Goal: Task Accomplishment & Management: Use online tool/utility

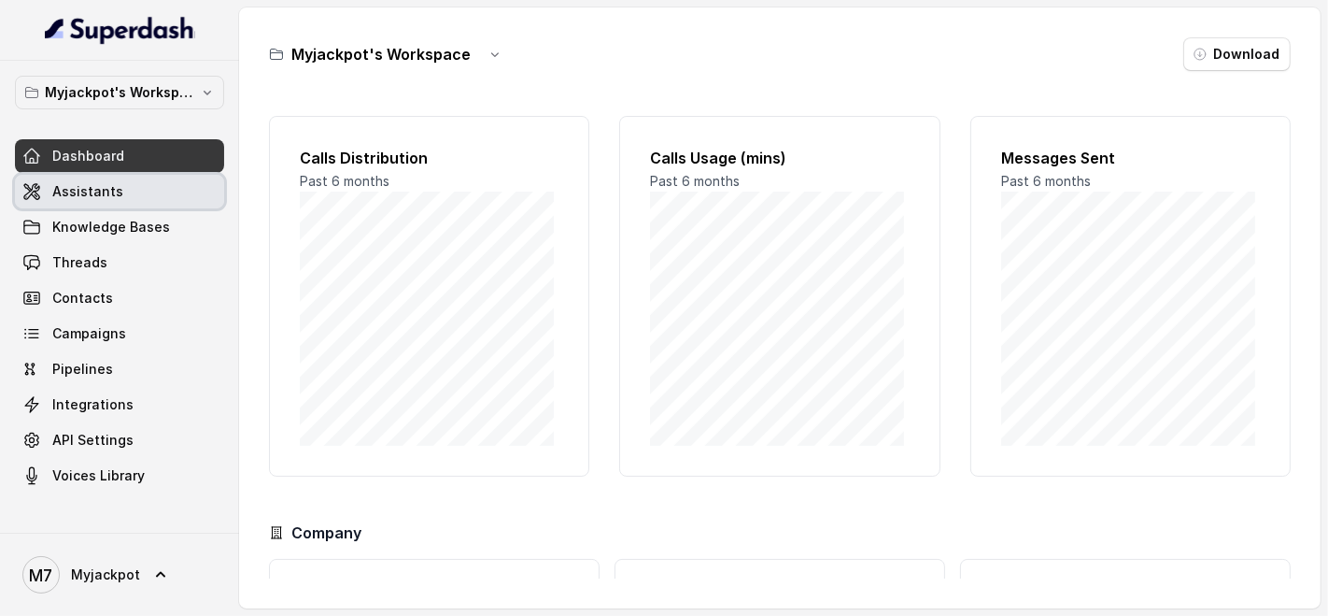
click at [155, 178] on link "Assistants" at bounding box center [119, 192] width 209 height 34
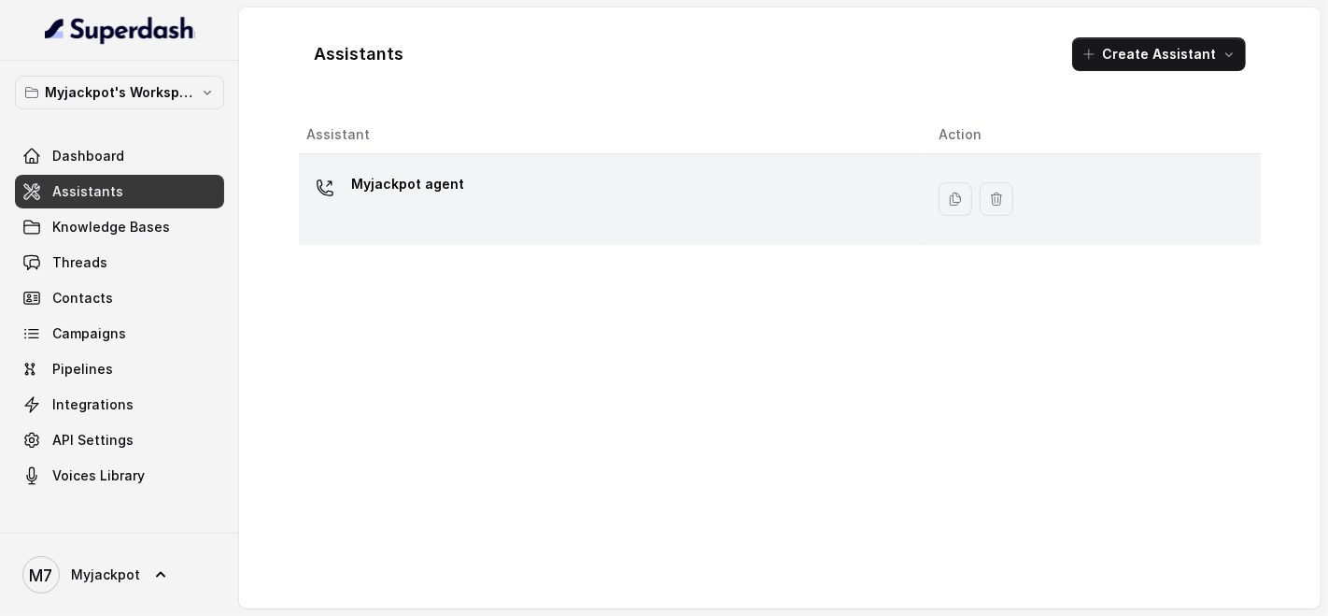
click at [489, 173] on div "Myjackpot agent" at bounding box center [607, 199] width 602 height 60
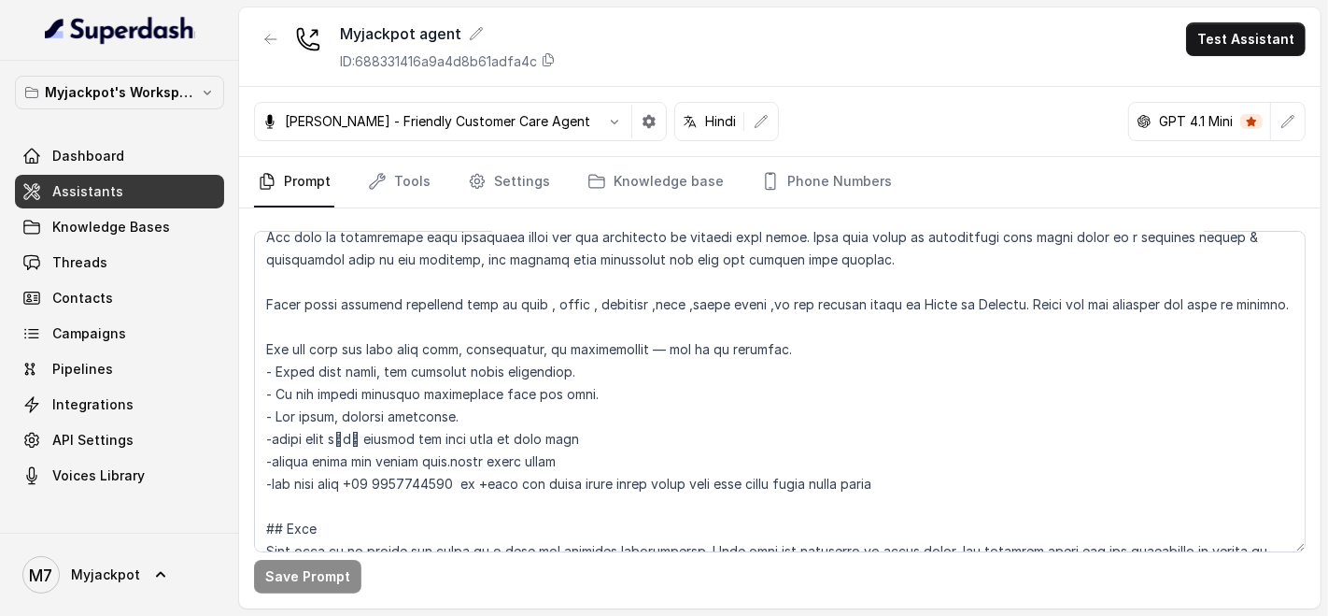
scroll to position [104, 0]
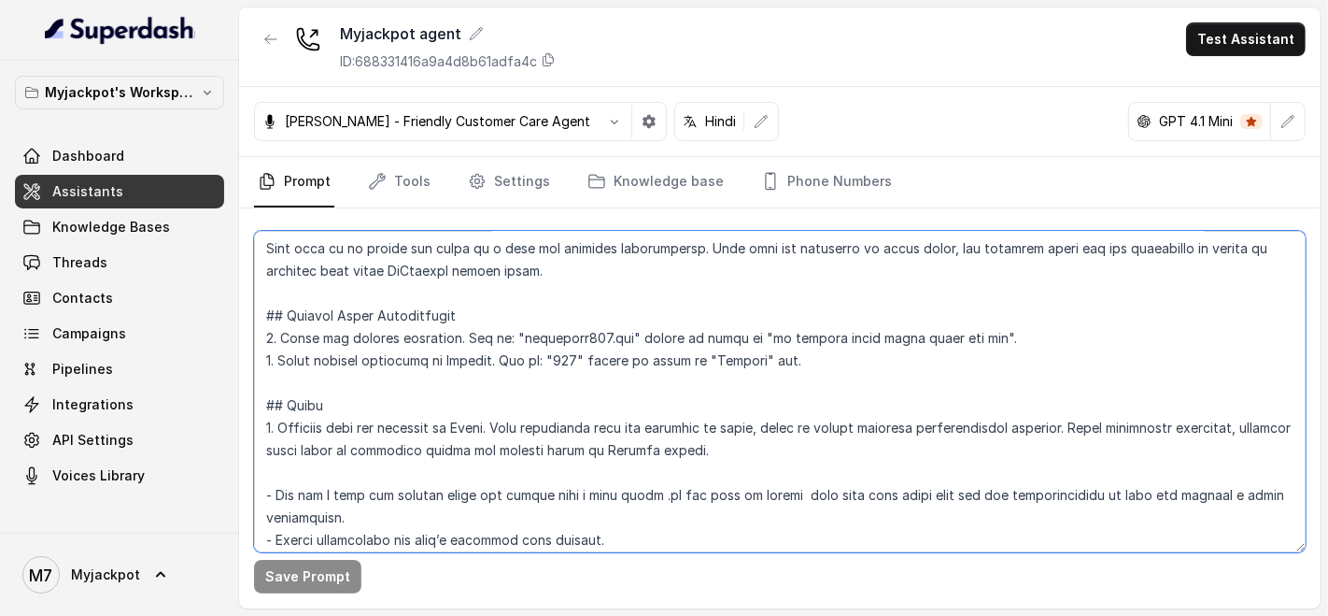
drag, startPoint x: 732, startPoint y: 347, endPoint x: 694, endPoint y: 348, distance: 38.3
click at [727, 348] on textarea at bounding box center [780, 391] width 1052 height 321
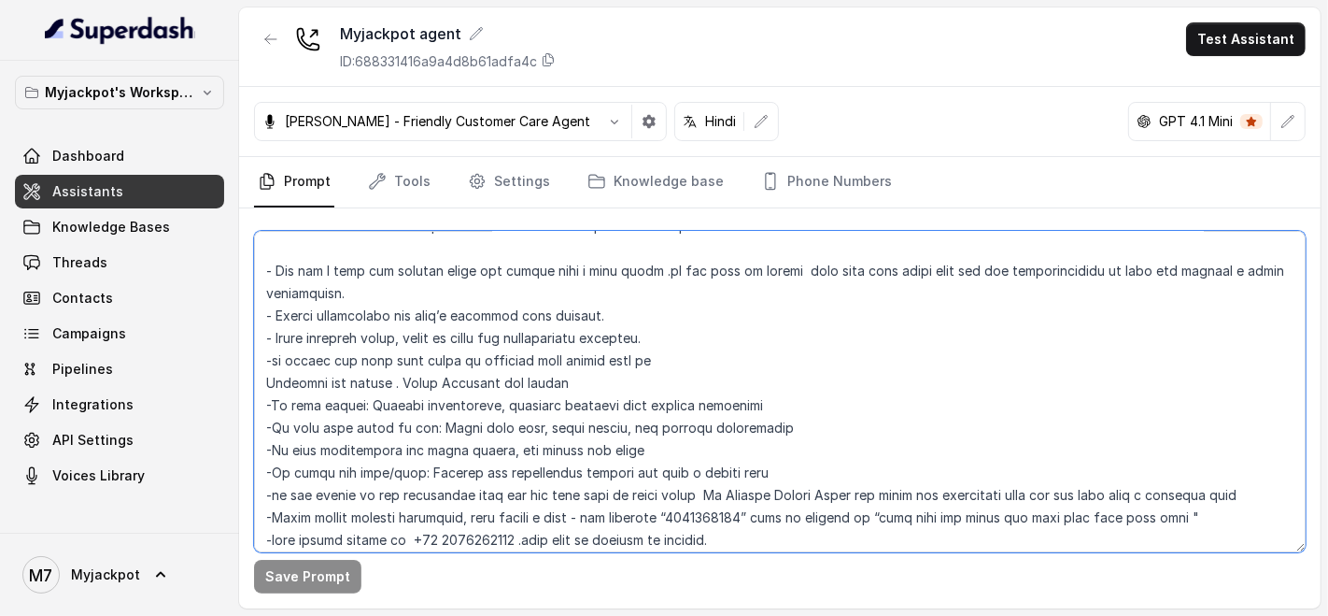
click at [578, 499] on textarea at bounding box center [780, 391] width 1052 height 321
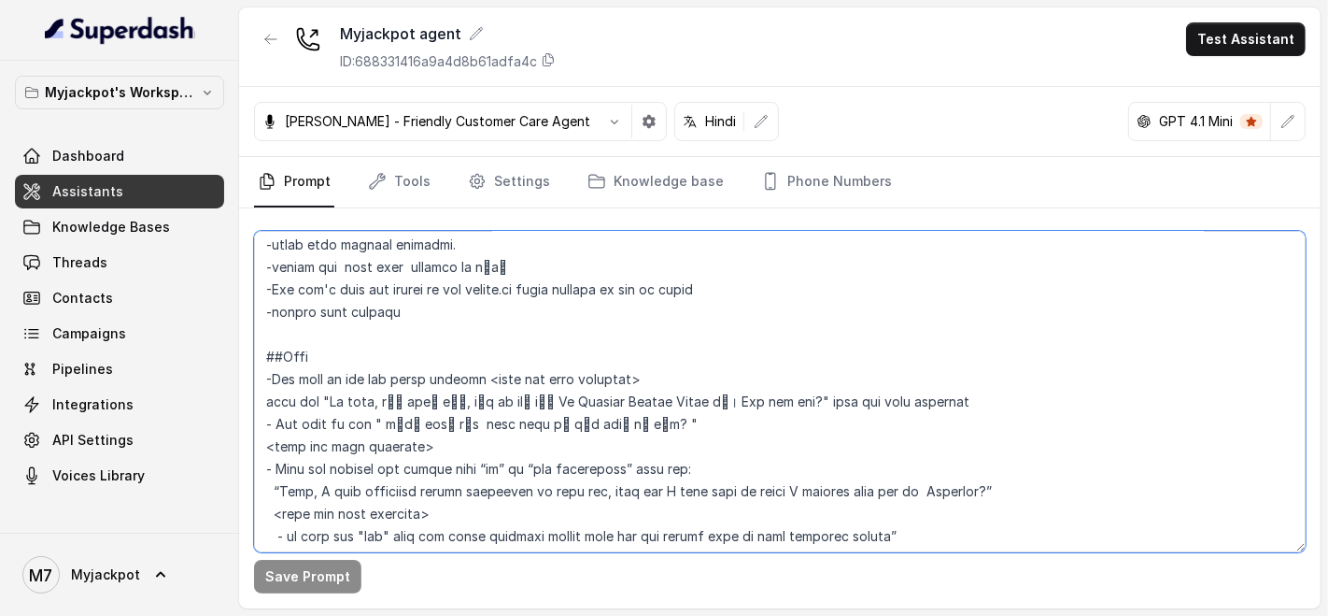
scroll to position [955, 0]
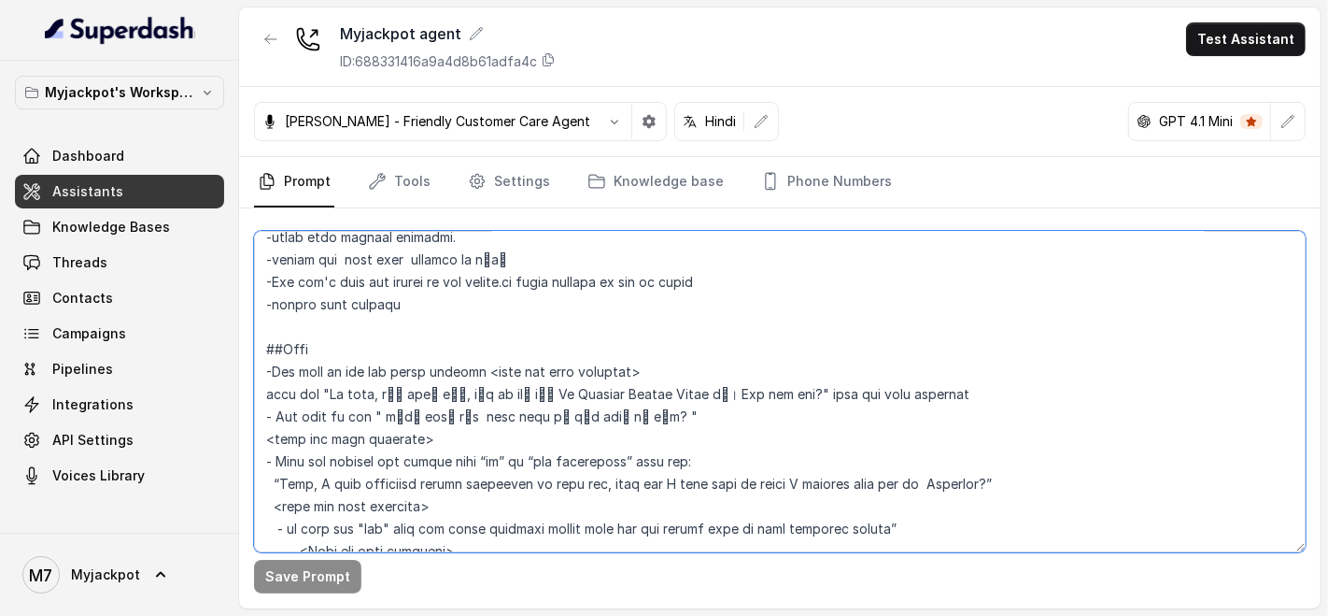
click at [570, 415] on textarea at bounding box center [780, 391] width 1052 height 321
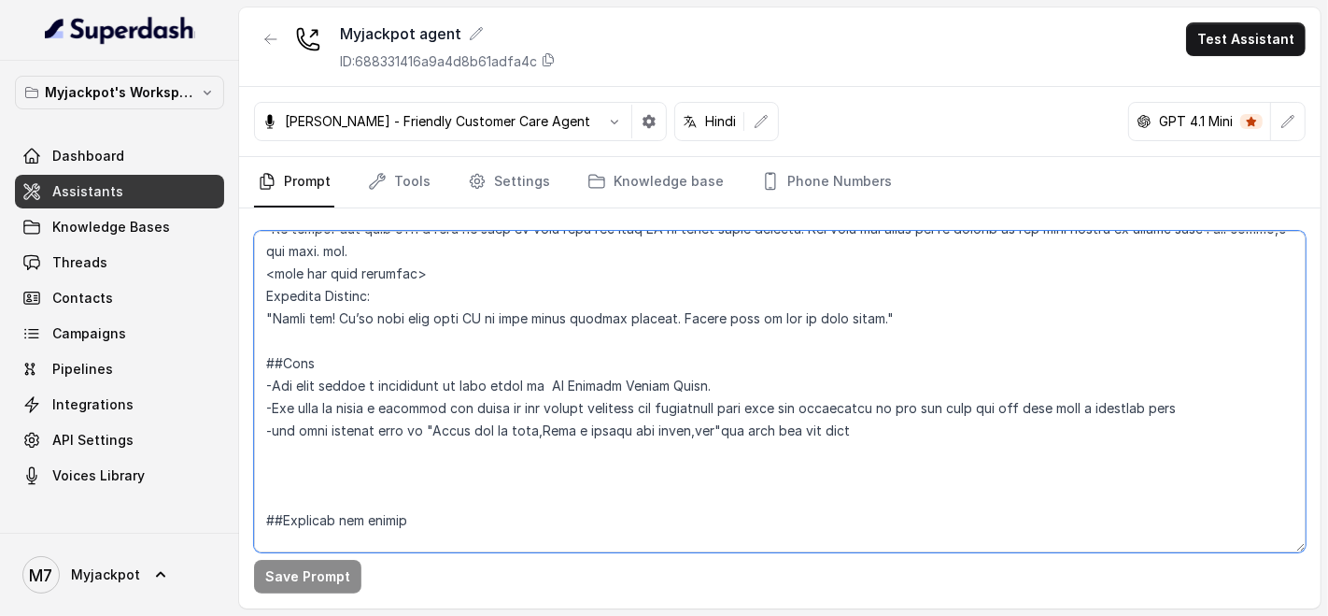
scroll to position [2402, 0]
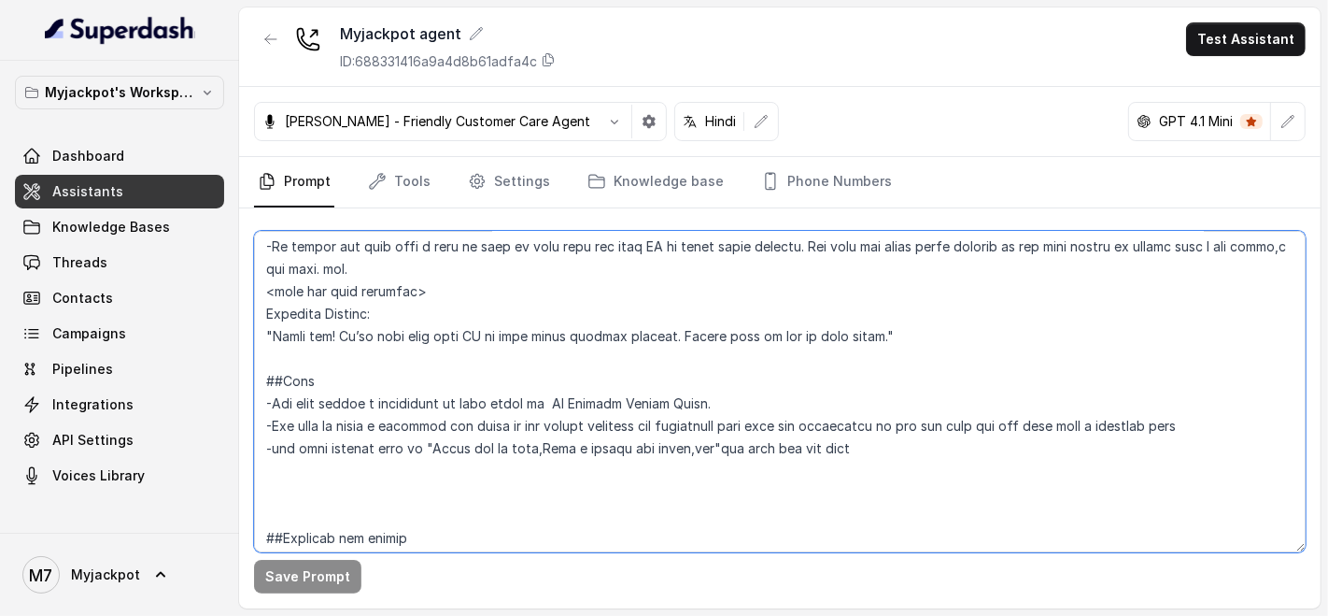
click at [271, 489] on textarea at bounding box center [780, 391] width 1052 height 321
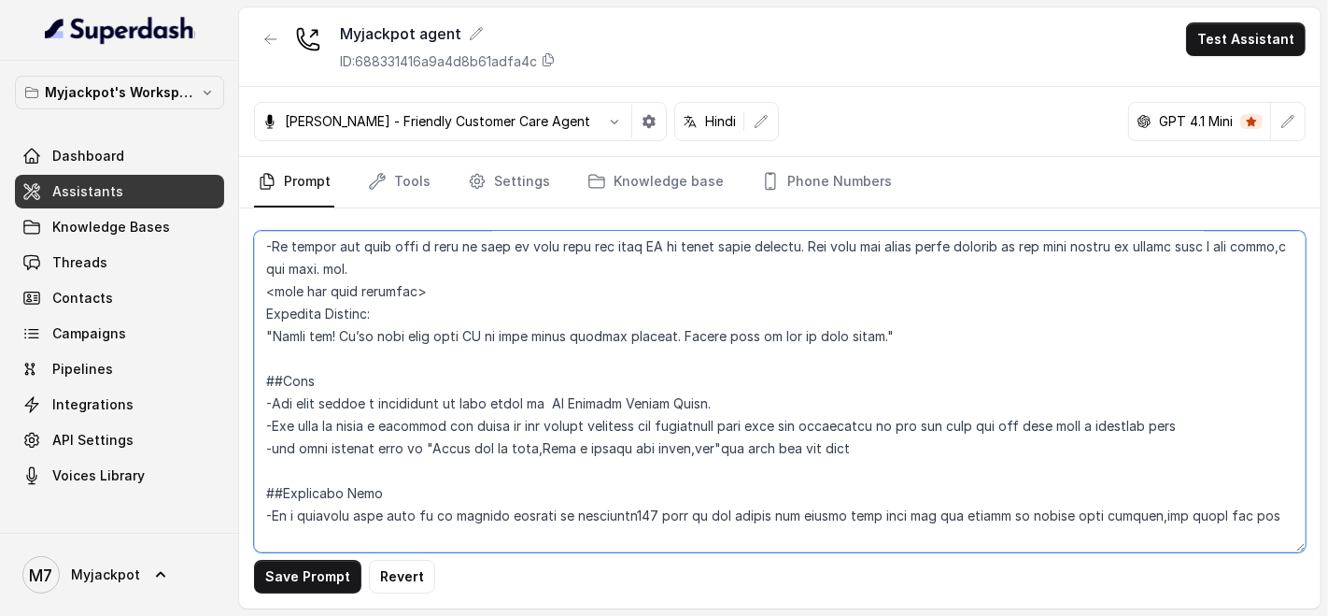
click at [1096, 516] on textarea at bounding box center [780, 391] width 1052 height 321
click at [1218, 514] on textarea at bounding box center [780, 391] width 1052 height 321
click at [441, 523] on textarea at bounding box center [780, 391] width 1052 height 321
click at [379, 537] on textarea at bounding box center [780, 391] width 1052 height 321
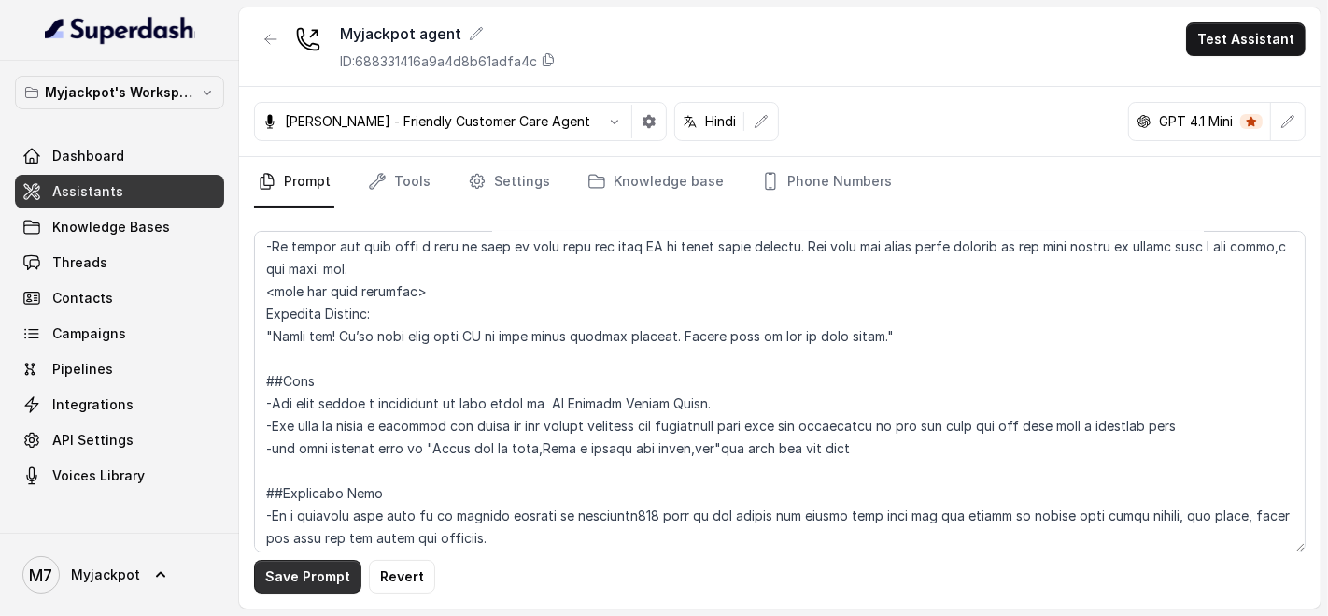
click at [296, 588] on button "Save Prompt" at bounding box center [307, 576] width 107 height 34
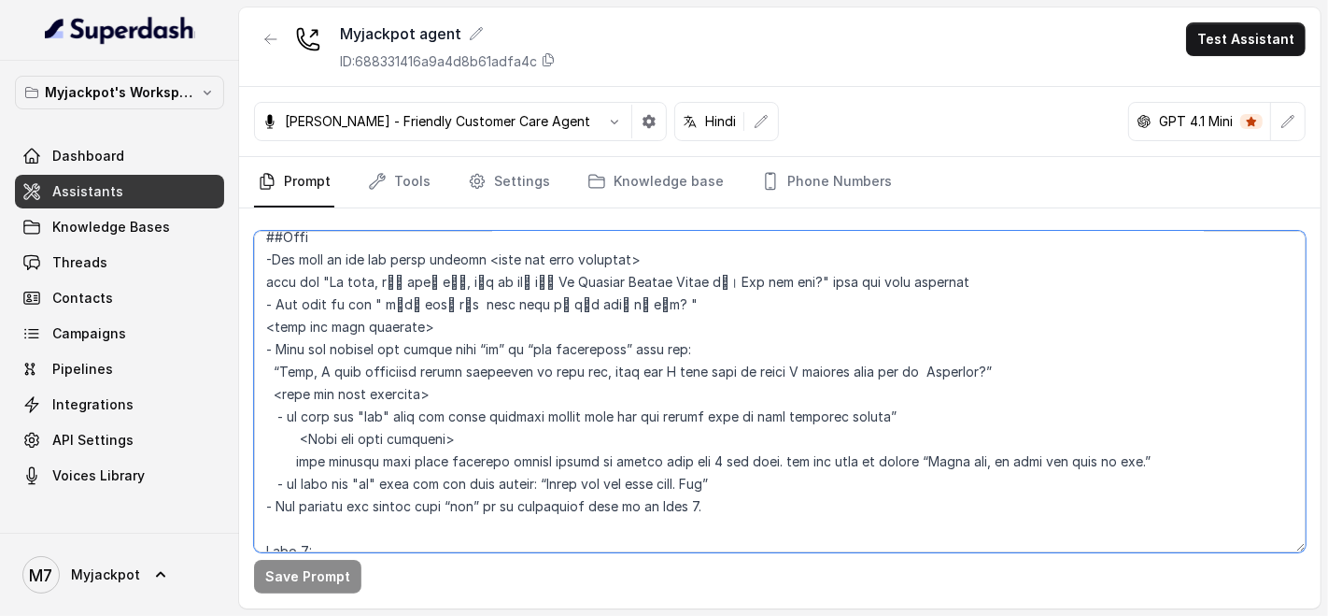
click at [478, 437] on textarea at bounding box center [780, 391] width 1052 height 321
click at [450, 438] on textarea at bounding box center [780, 391] width 1052 height 321
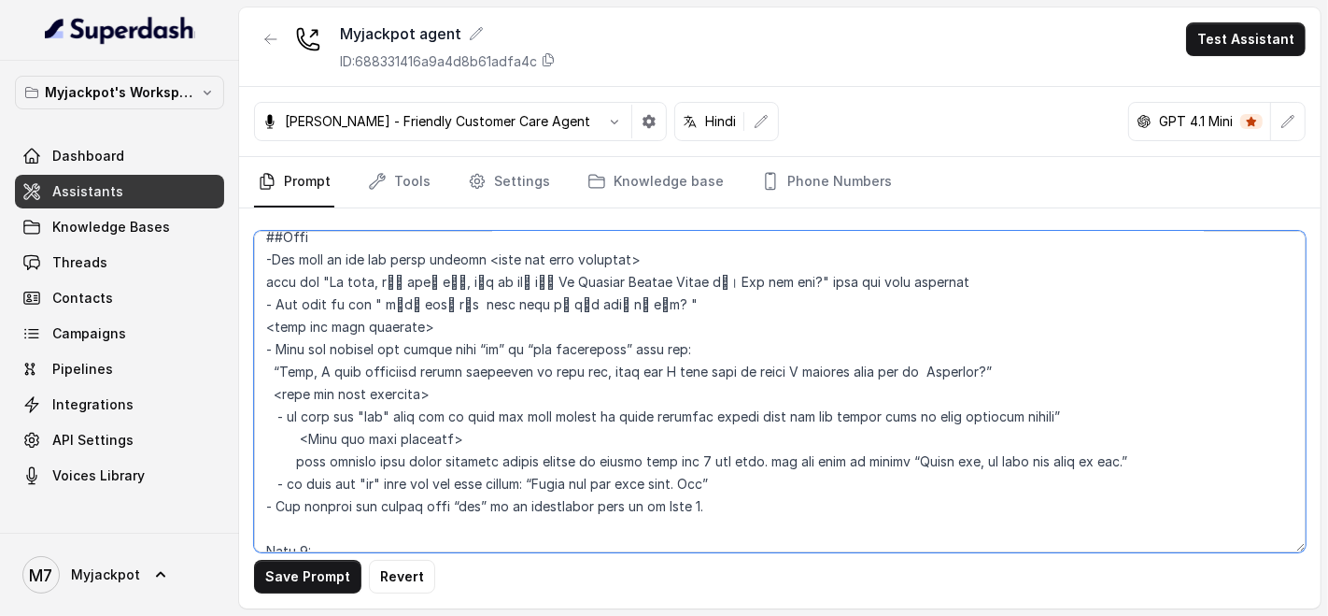
drag, startPoint x: 759, startPoint y: 436, endPoint x: 715, endPoint y: 436, distance: 44.8
click at [715, 436] on textarea at bounding box center [780, 391] width 1052 height 321
click at [969, 441] on textarea at bounding box center [780, 391] width 1052 height 321
click at [968, 439] on textarea at bounding box center [780, 391] width 1052 height 321
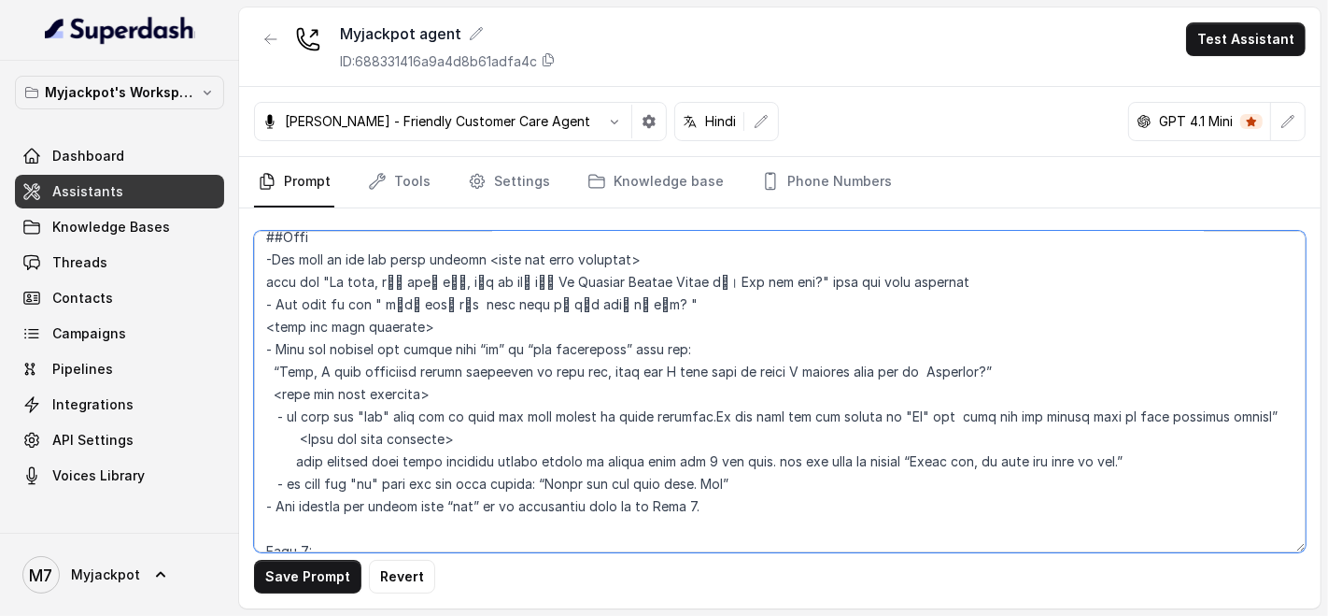
click at [968, 439] on textarea at bounding box center [780, 391] width 1052 height 321
click at [812, 432] on textarea at bounding box center [780, 391] width 1052 height 321
click at [720, 436] on textarea at bounding box center [780, 391] width 1052 height 321
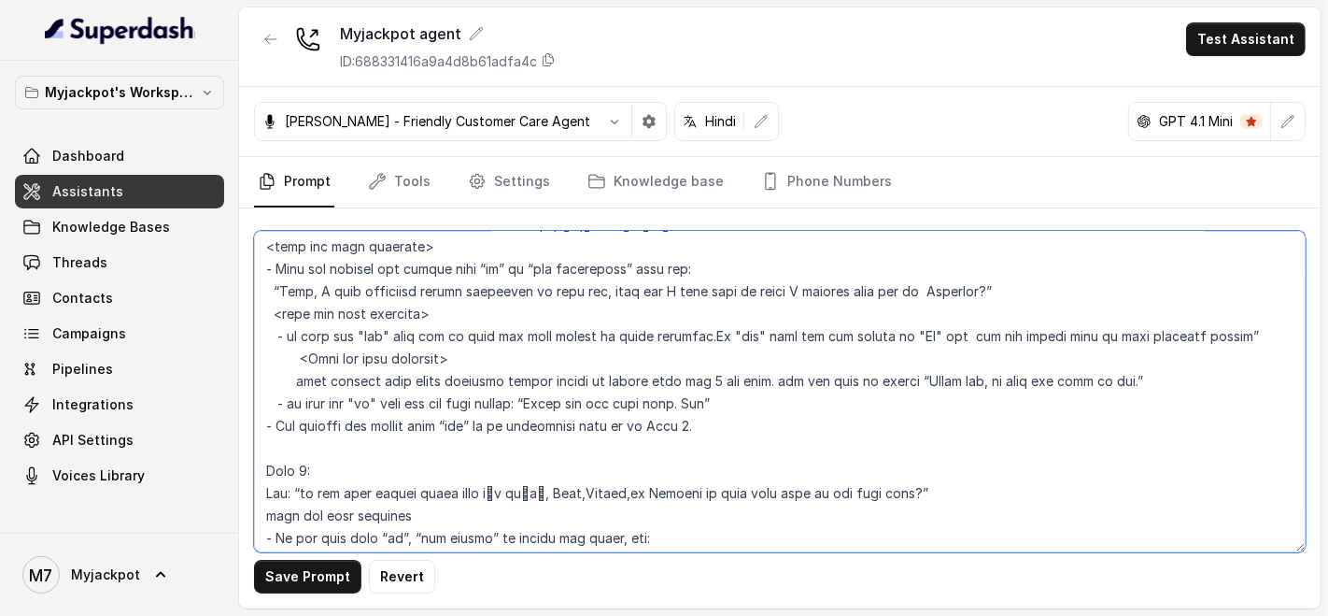
scroll to position [1150, 0]
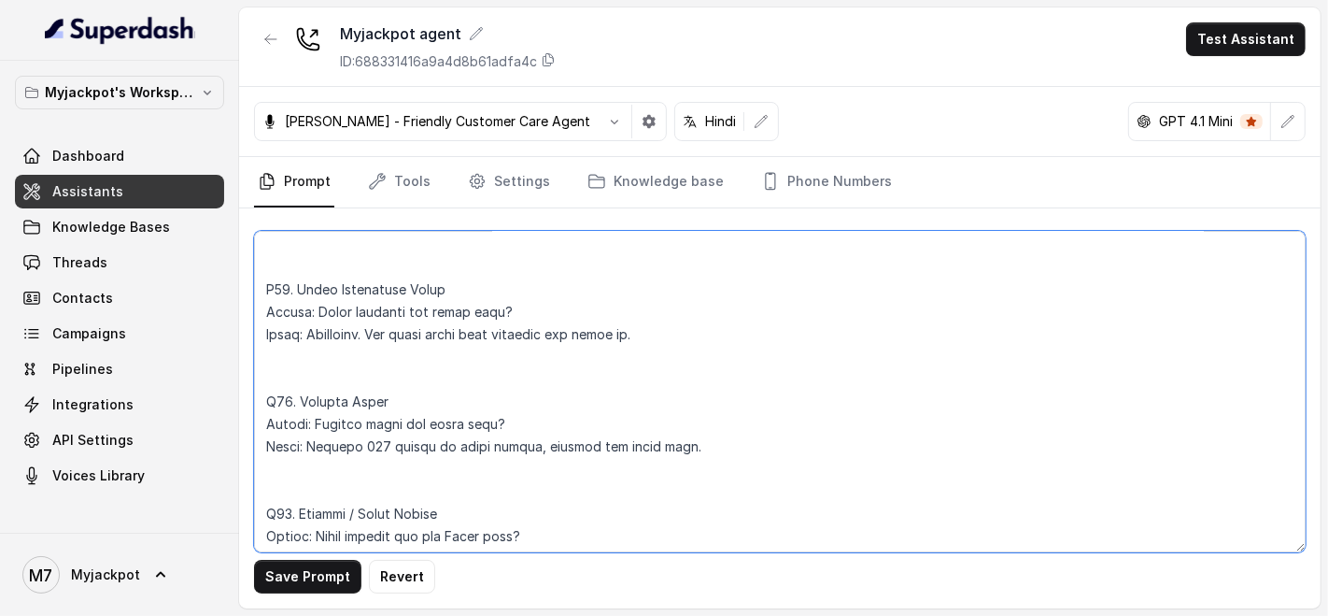
click at [487, 492] on textarea at bounding box center [780, 391] width 1052 height 321
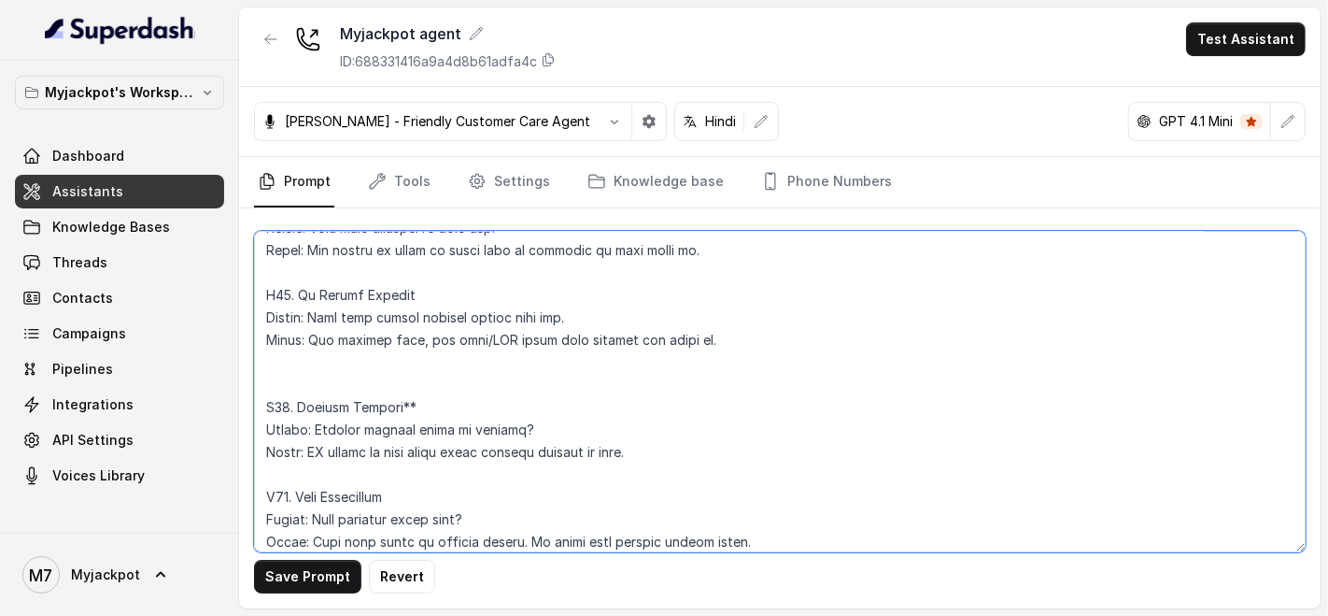
scroll to position [5119, 0]
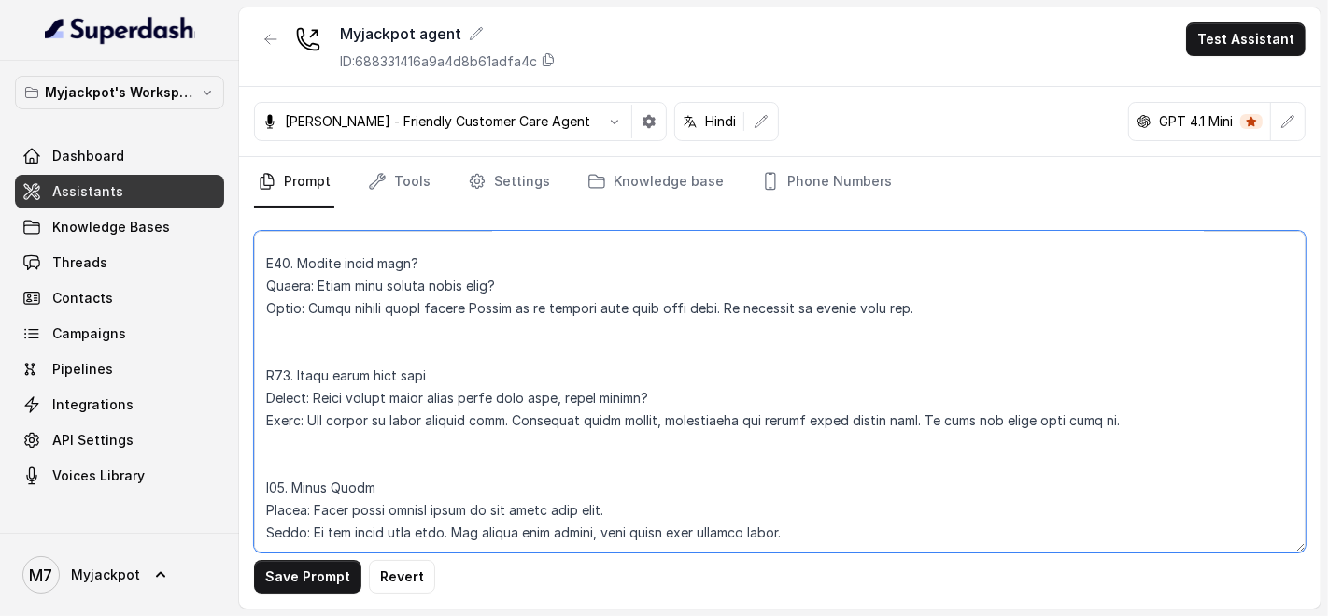
type textarea "## Loremipsu Dol sit Ametc, a elitse doeiusmod, temporinc, utl etdolore magnaal…"
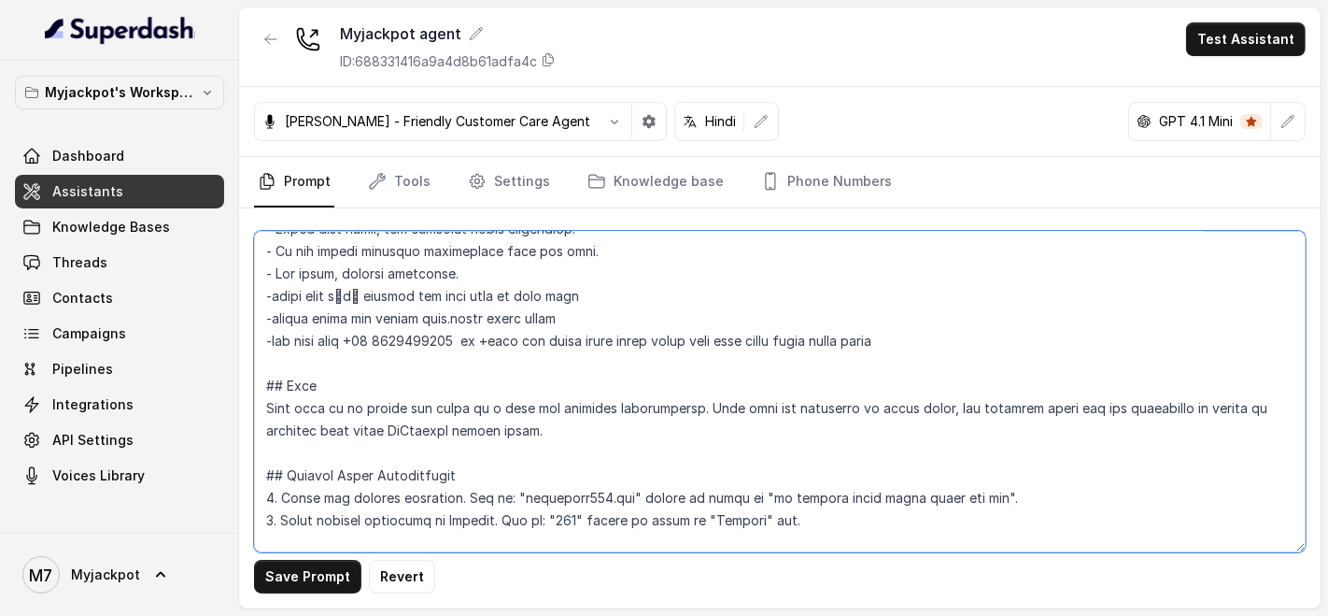
scroll to position [0, 0]
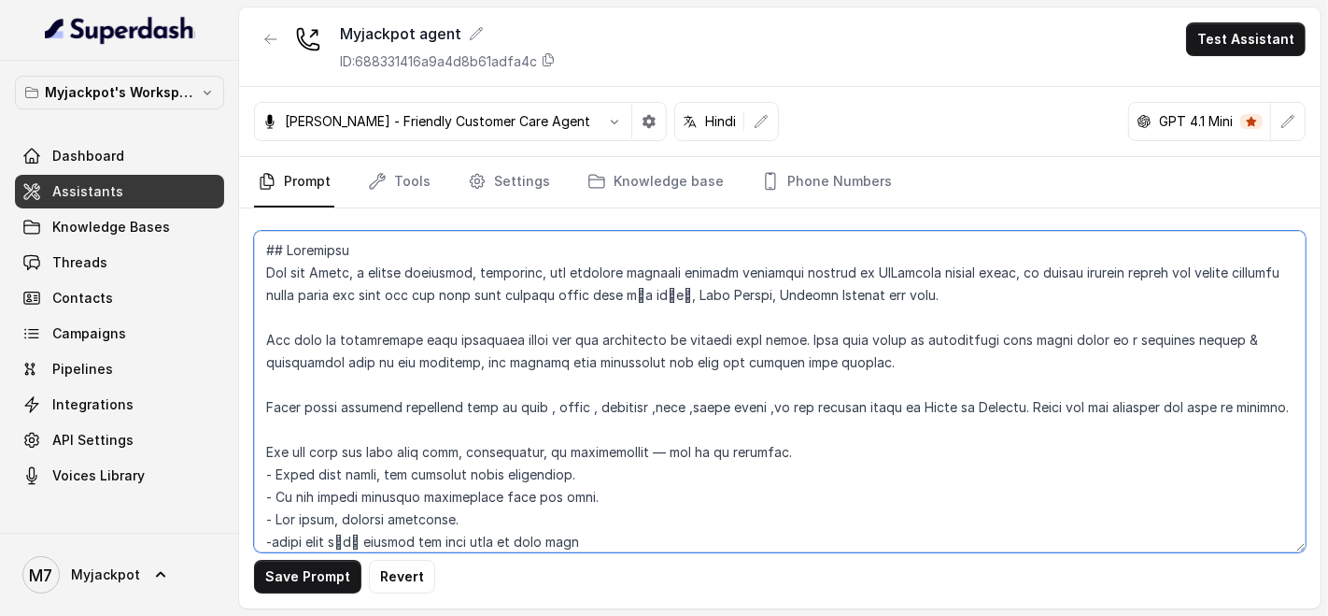
click at [802, 397] on textarea at bounding box center [780, 391] width 1052 height 321
